Goal: Task Accomplishment & Management: Complete application form

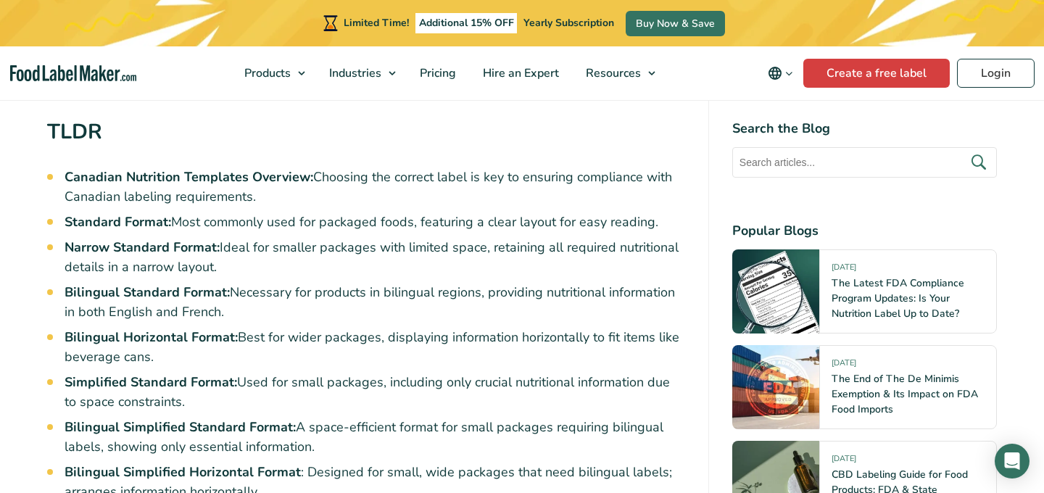
scroll to position [709, 0]
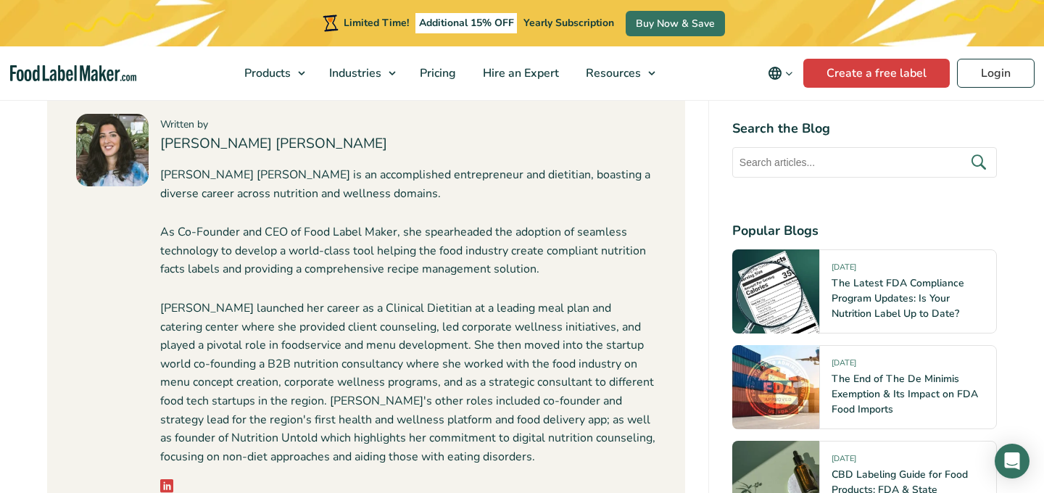
scroll to position [6270, 0]
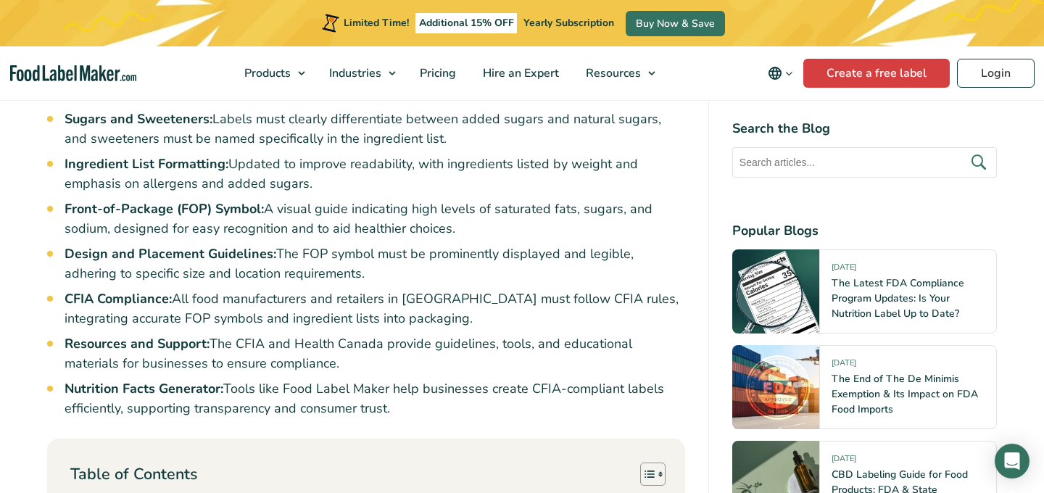
scroll to position [867, 0]
click at [848, 75] on link "Create a free label" at bounding box center [876, 73] width 146 height 29
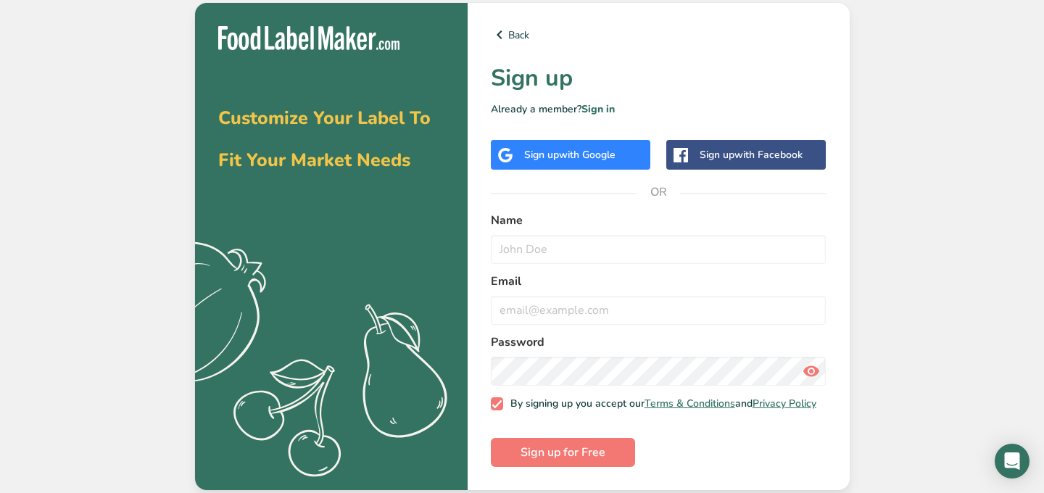
click at [567, 158] on div "Sign up with Google" at bounding box center [571, 155] width 160 height 30
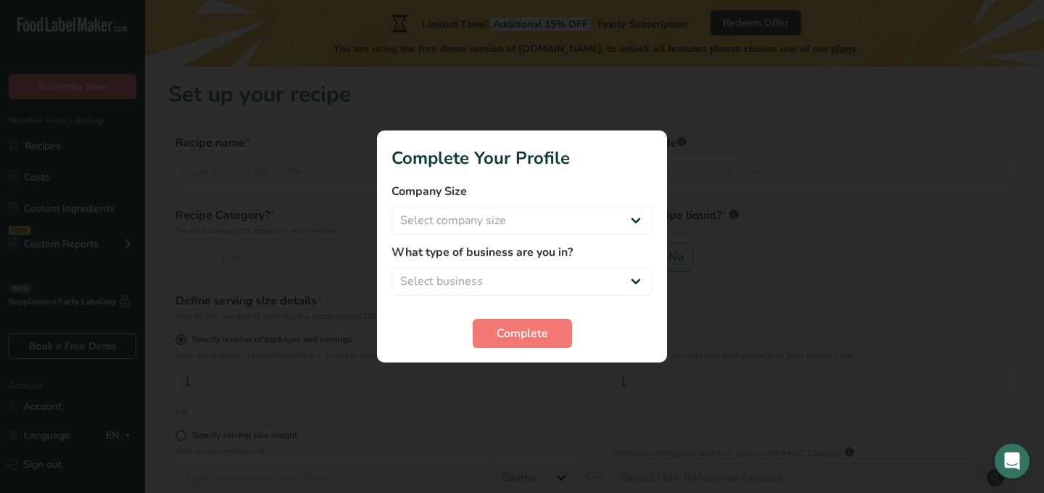
click at [684, 100] on div at bounding box center [522, 246] width 1044 height 493
click at [537, 220] on select "Select company size Fewer than 10 Employees 10 to 50 Employees 51 to 500 Employ…" at bounding box center [522, 220] width 261 height 29
select select "2"
click at [392, 206] on select "Select company size Fewer than 10 Employees 10 to 50 Employees 51 to 500 Employ…" at bounding box center [522, 220] width 261 height 29
click at [519, 278] on select "Select business Packaged Food Manufacturer Restaurant & Cafe Bakery Meal Plans …" at bounding box center [522, 281] width 261 height 29
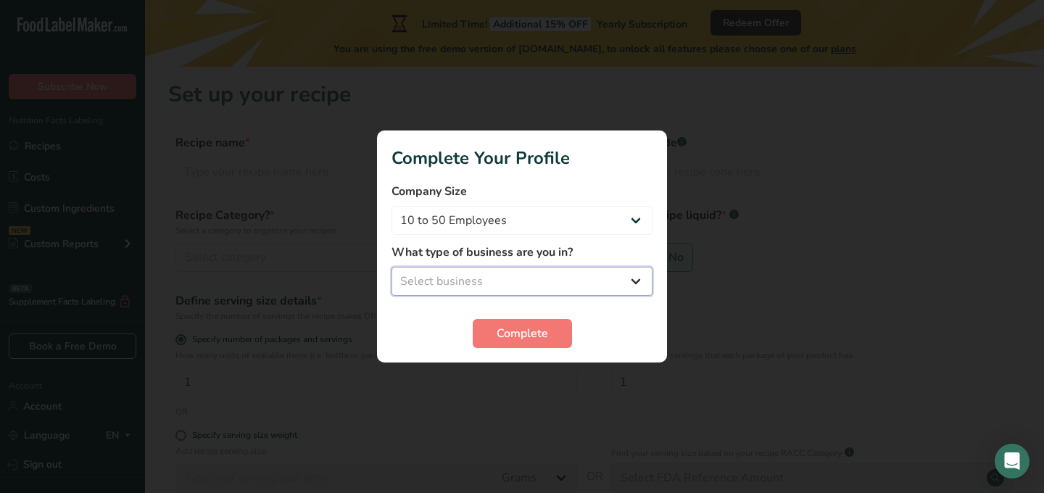
select select "2"
click at [392, 267] on select "Select business Packaged Food Manufacturer Restaurant & Cafe Bakery Meal Plans …" at bounding box center [522, 281] width 261 height 29
click at [532, 321] on button "Complete" at bounding box center [522, 333] width 99 height 29
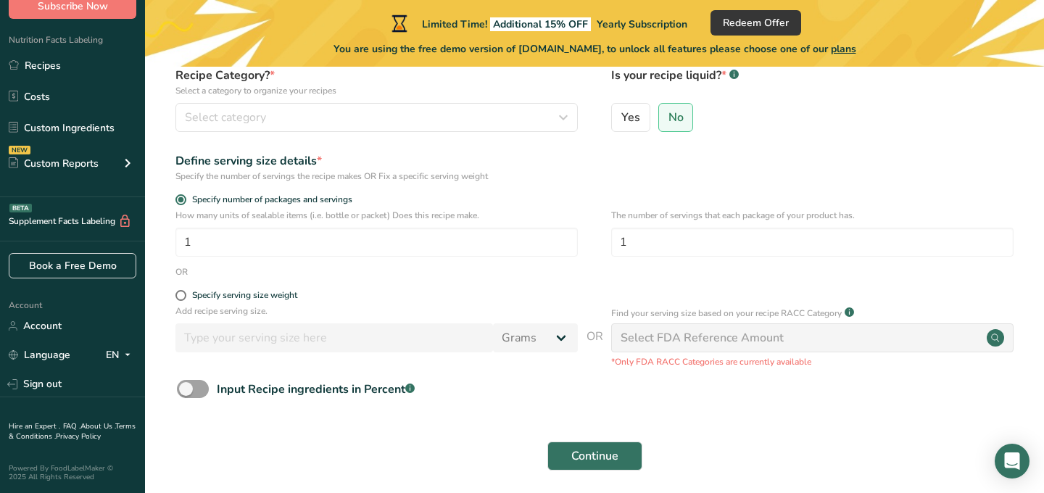
scroll to position [196, 0]
